Goal: Task Accomplishment & Management: Use online tool/utility

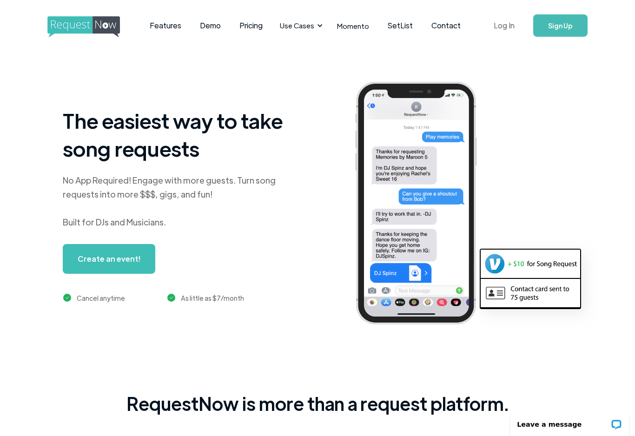
click at [507, 28] on link "Log In" at bounding box center [504, 25] width 40 height 33
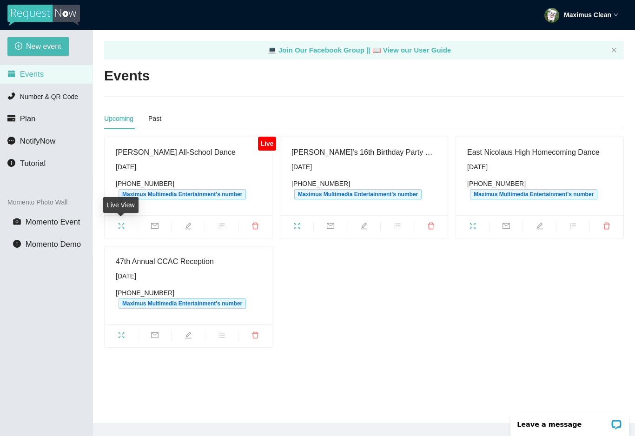
click at [116, 224] on span "fullscreen" at bounding box center [121, 227] width 33 height 10
